Goal: Transaction & Acquisition: Download file/media

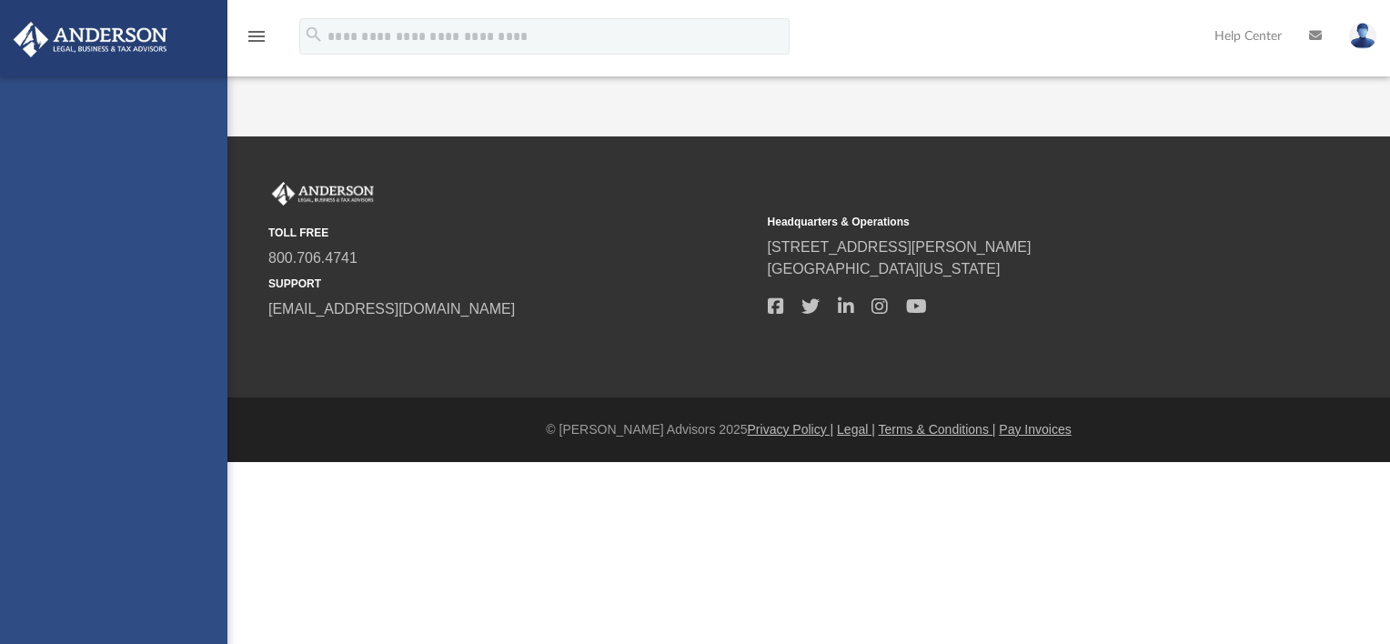
click at [1367, 38] on img at bounding box center [1362, 36] width 27 height 26
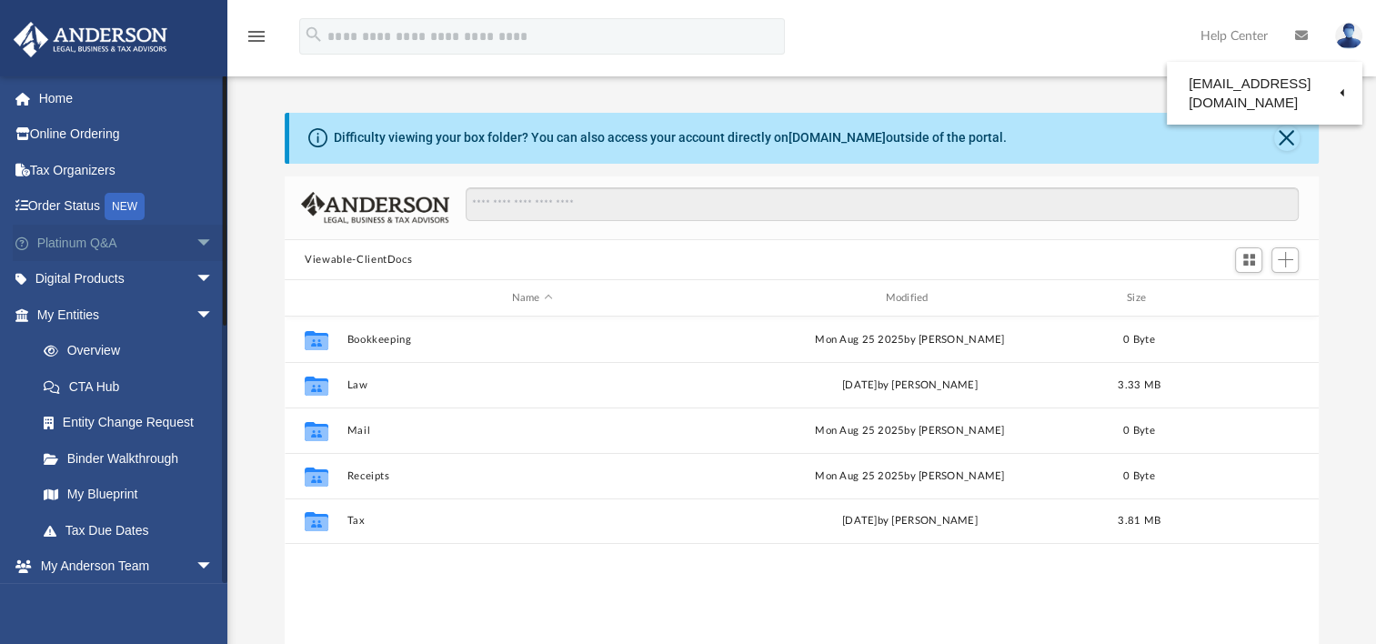
scroll to position [399, 1019]
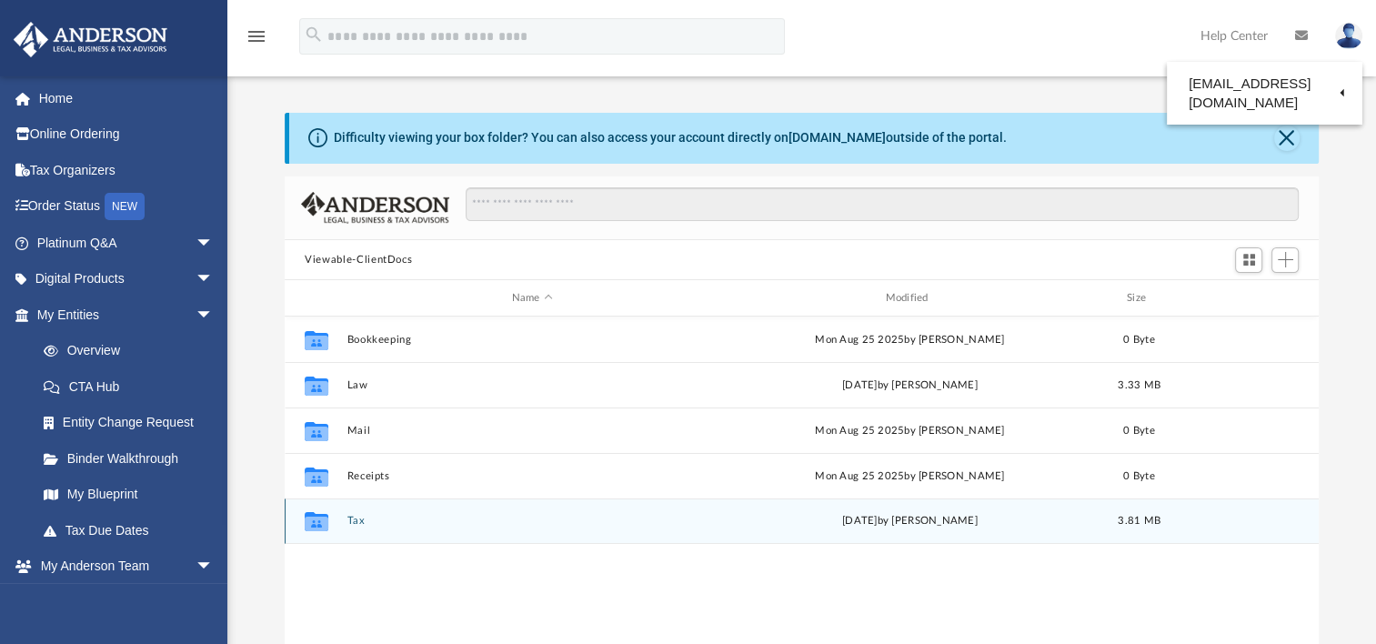
click at [359, 524] on button "Tax" at bounding box center [532, 521] width 370 height 12
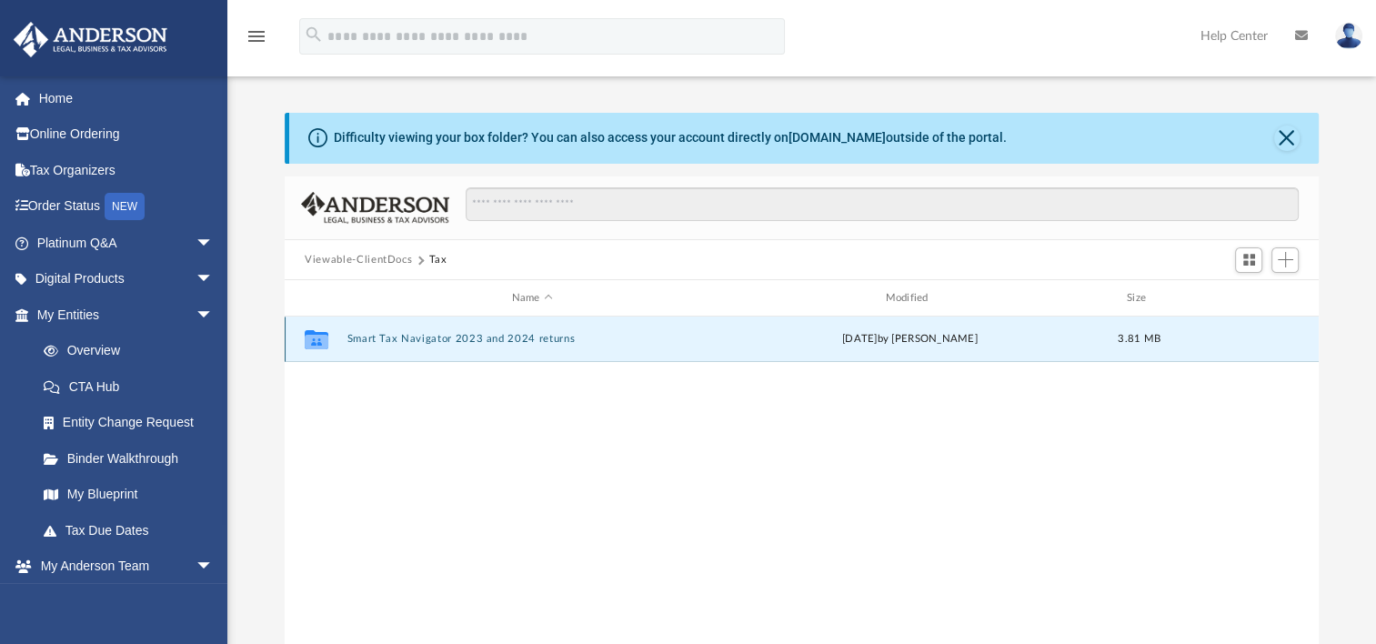
click at [433, 337] on button "Smart Tax Navigator 2023 and 2024 returns" at bounding box center [532, 339] width 370 height 12
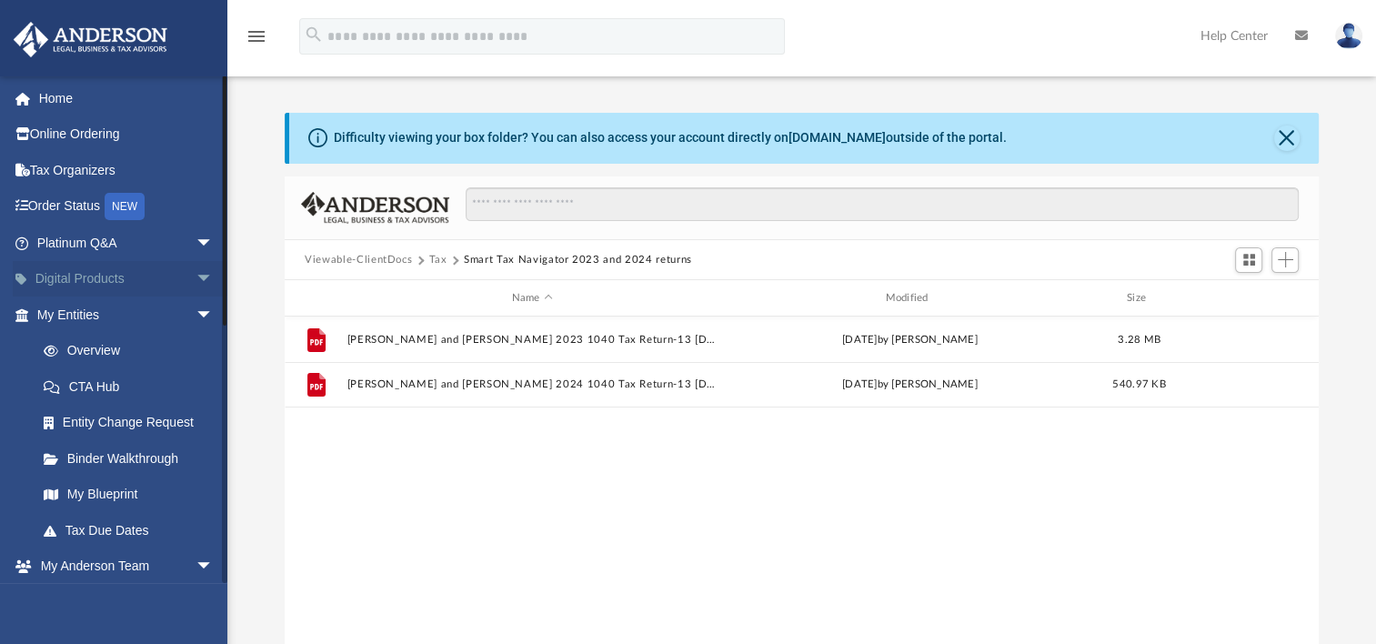
click at [98, 284] on link "Digital Products arrow_drop_down" at bounding box center [127, 279] width 228 height 36
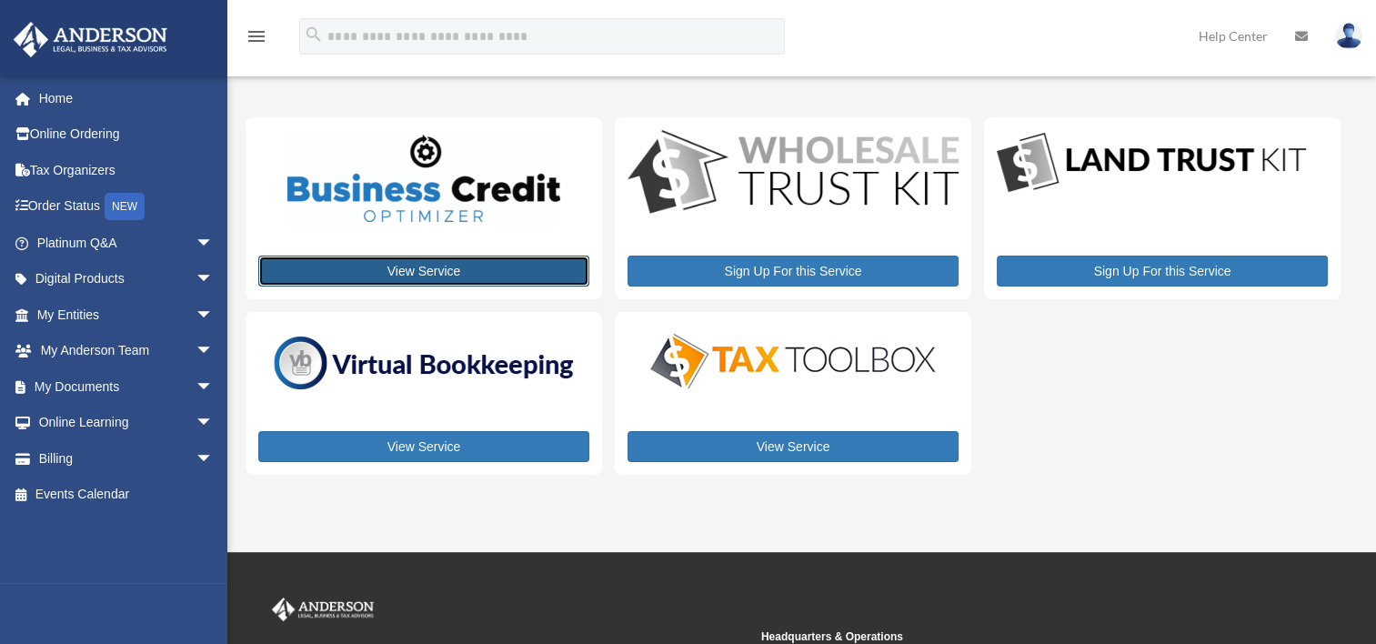
click at [401, 268] on link "View Service" at bounding box center [423, 271] width 331 height 31
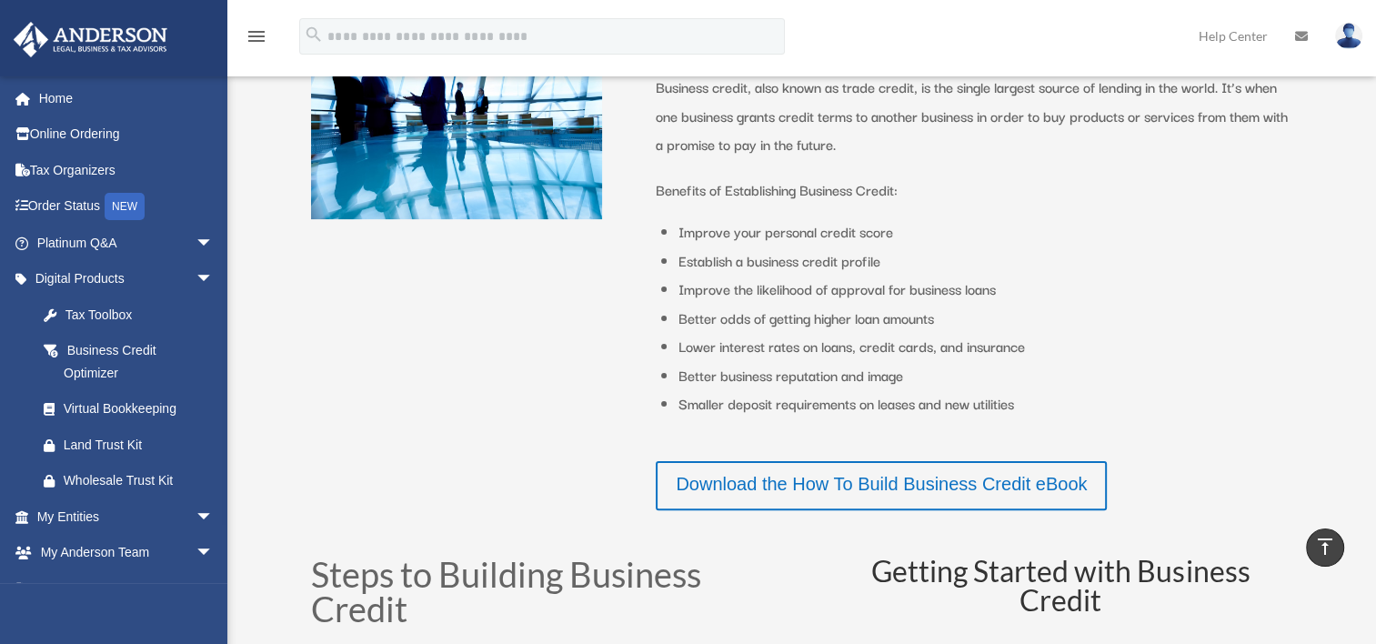
scroll to position [516, 0]
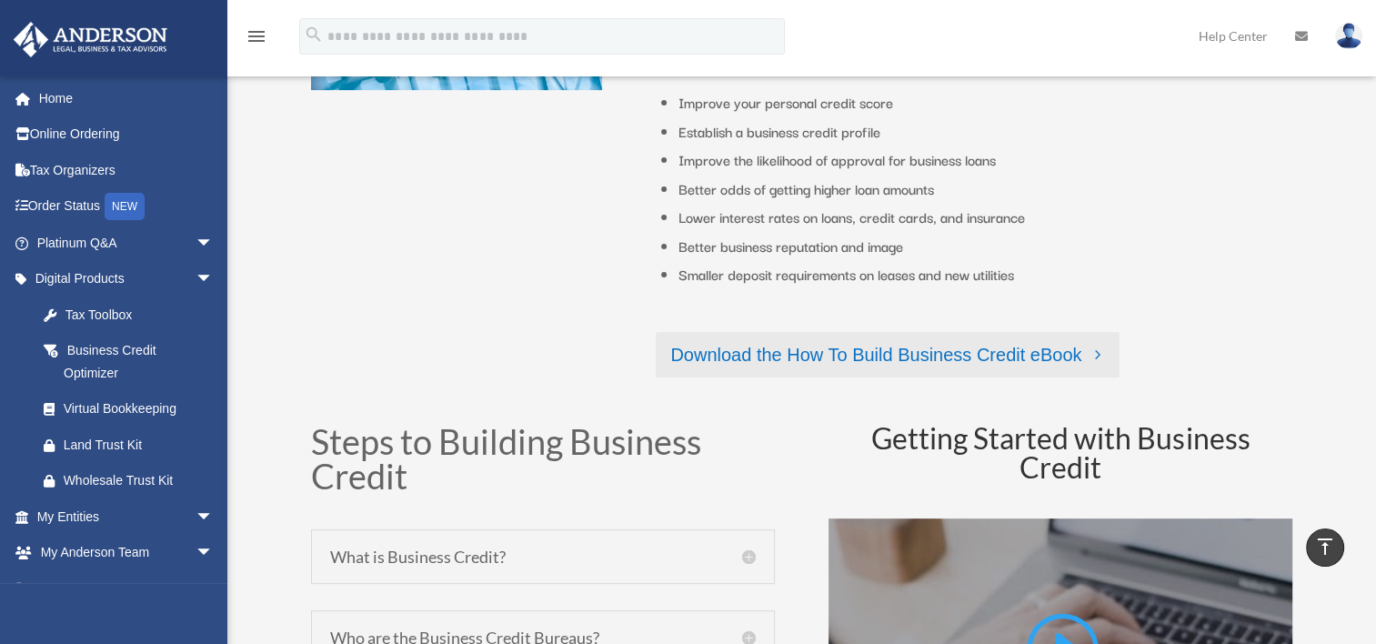
click at [901, 353] on link "Download the How To Build Business Credit eBook" at bounding box center [888, 354] width 464 height 45
